Goal: Task Accomplishment & Management: Use online tool/utility

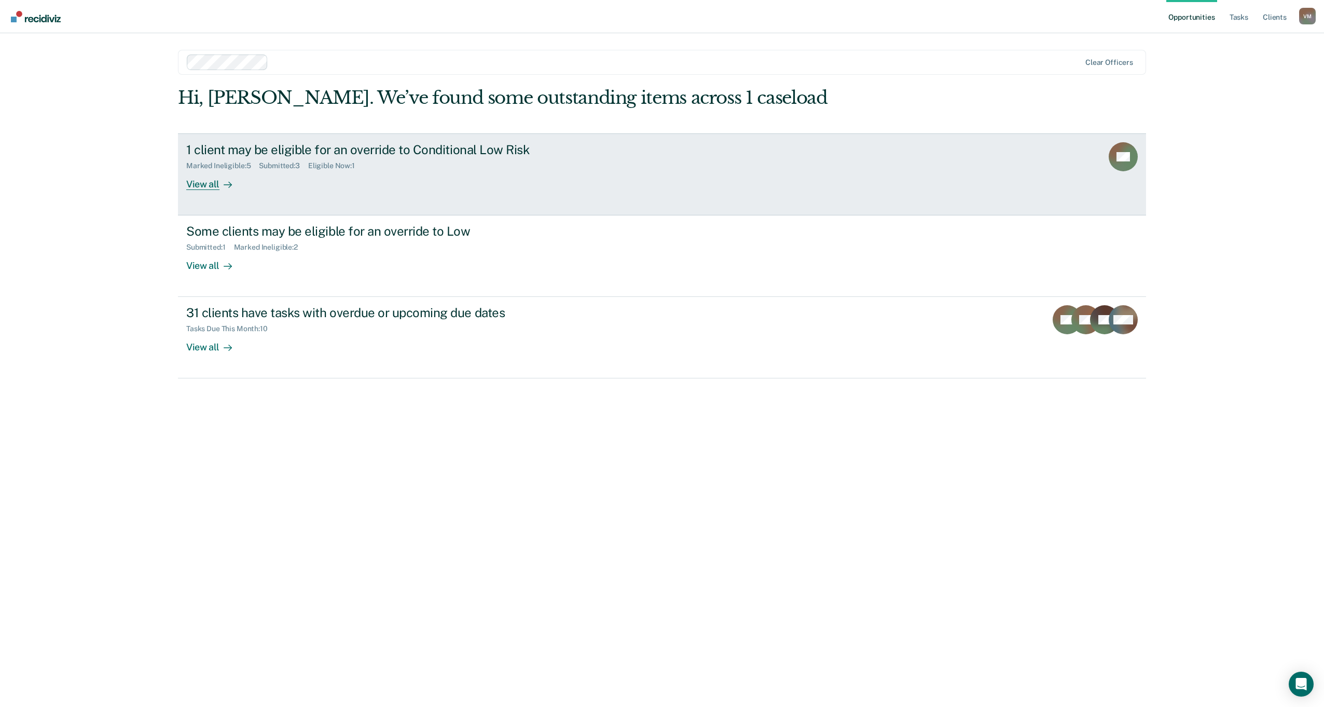
click at [213, 186] on div "View all" at bounding box center [215, 180] width 58 height 20
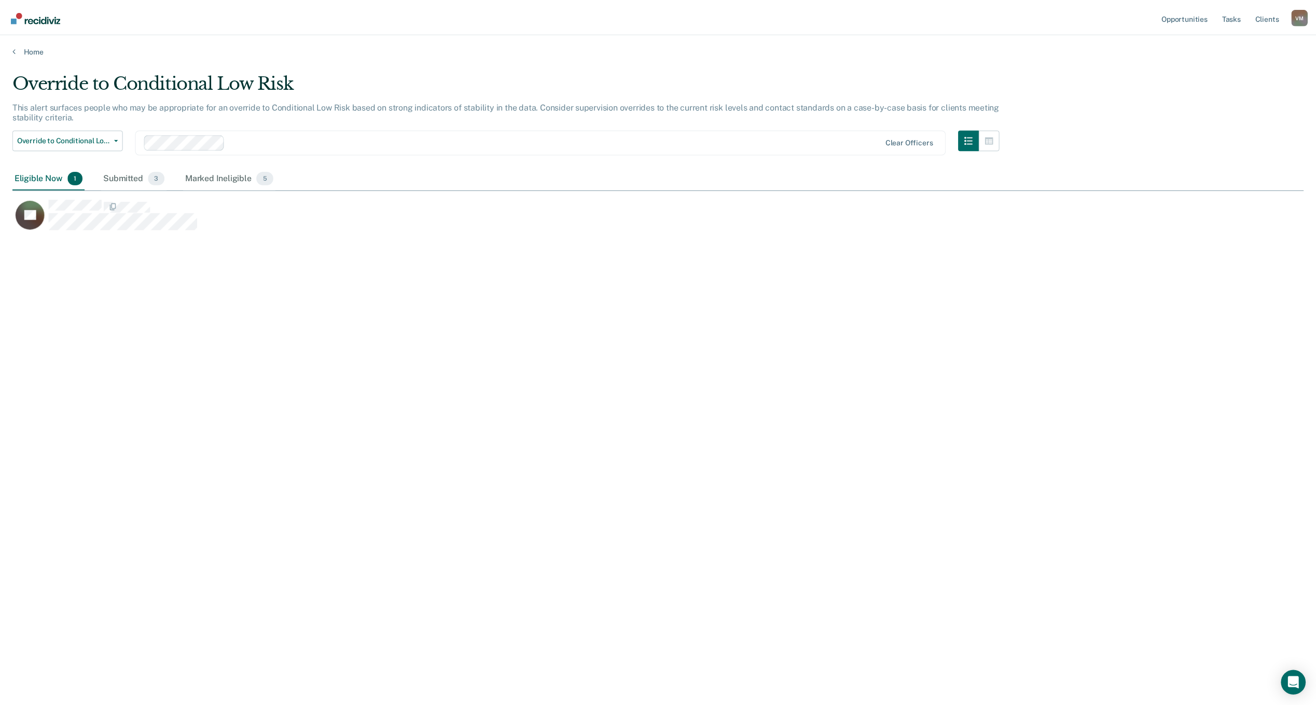
scroll to position [550, 1292]
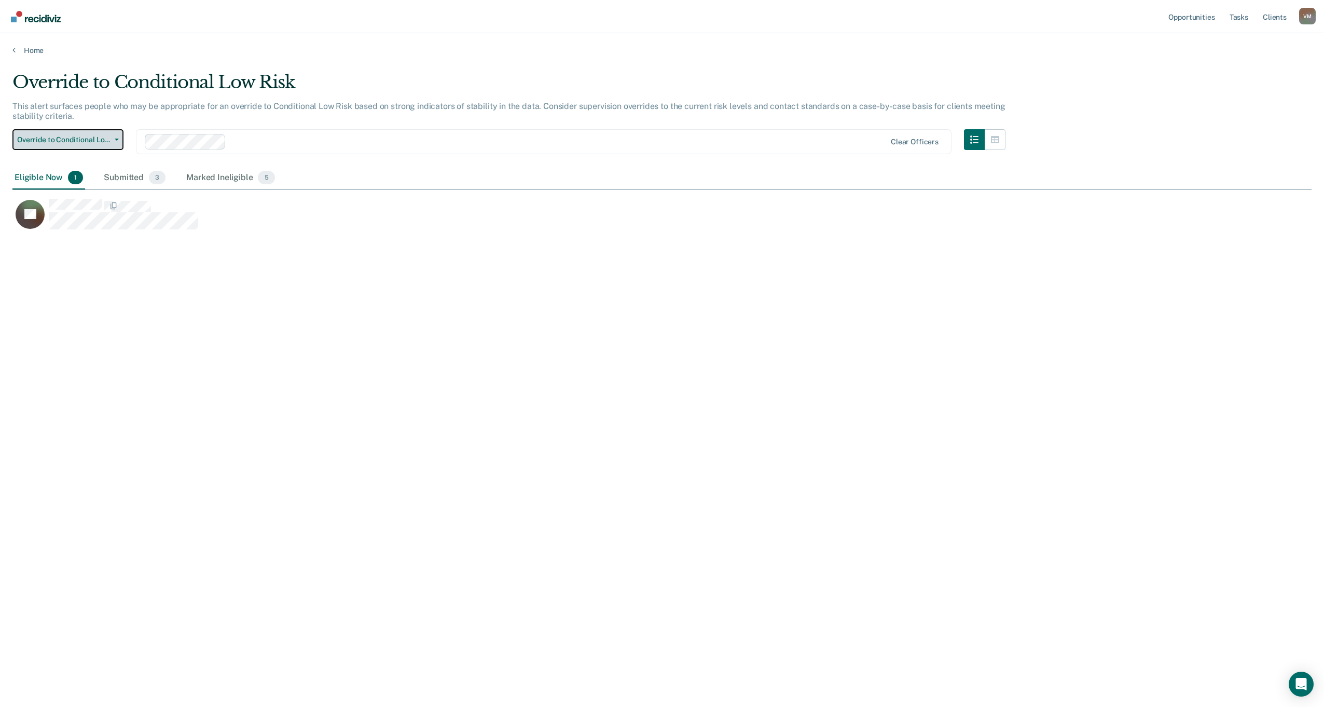
click at [113, 141] on button "Override to Conditional Low Risk" at bounding box center [67, 139] width 111 height 21
click at [99, 180] on div "Override to Low" at bounding box center [80, 181] width 118 height 17
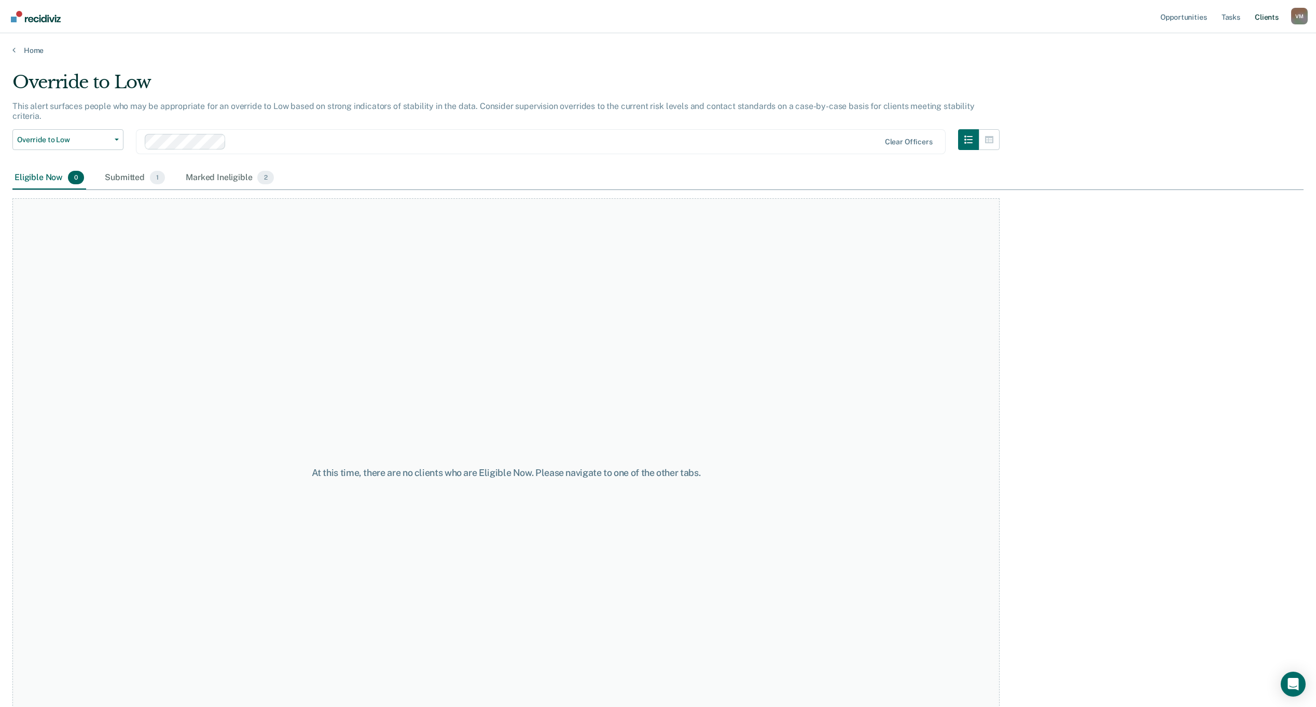
click at [1265, 18] on link "Client s" at bounding box center [1267, 16] width 28 height 33
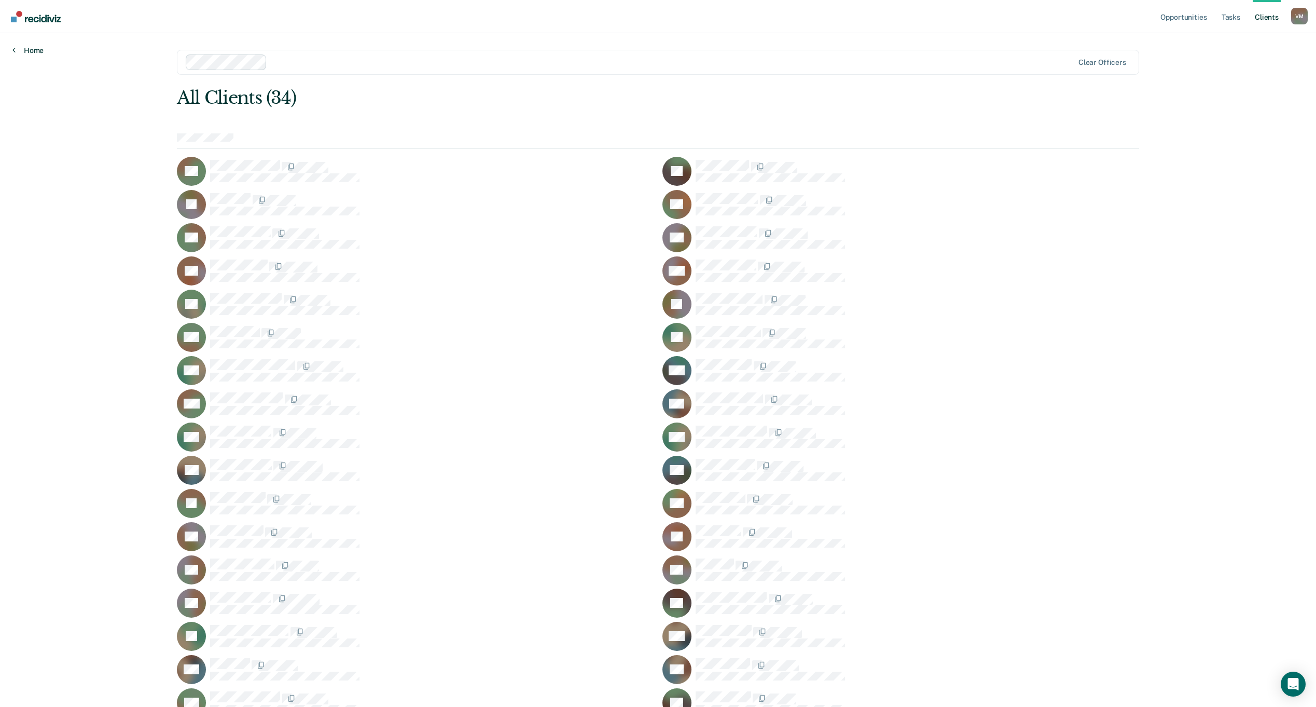
click at [35, 51] on link "Home" at bounding box center [27, 50] width 31 height 9
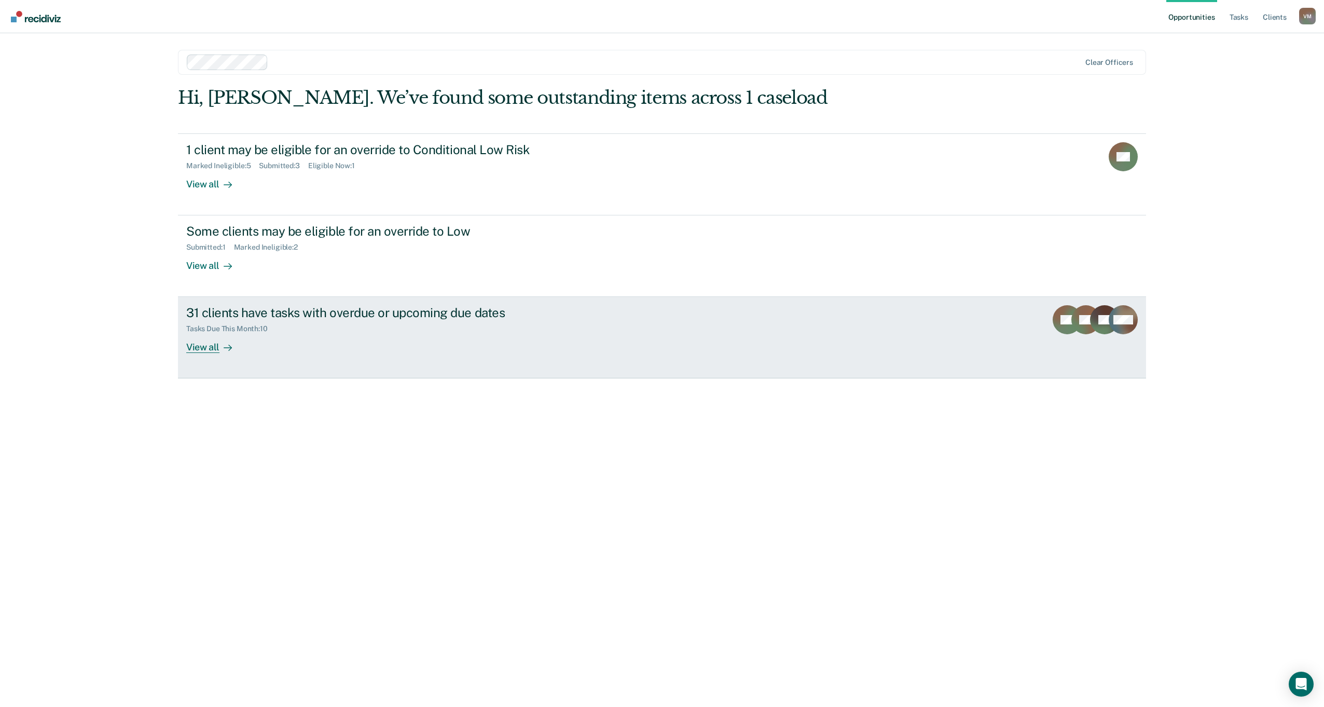
click at [200, 347] on div "View all" at bounding box center [215, 343] width 58 height 20
